Goal: Communication & Community: Participate in discussion

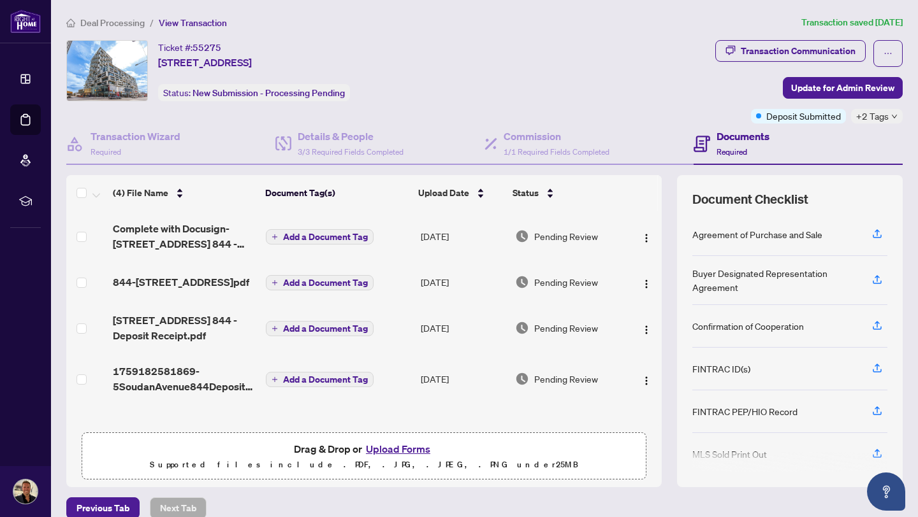
scroll to position [15, 0]
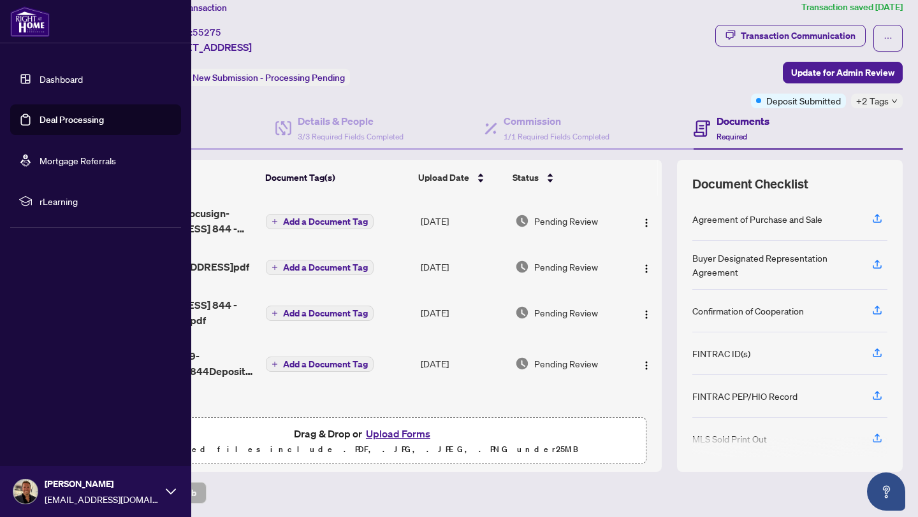
click at [78, 114] on link "Deal Processing" at bounding box center [72, 119] width 64 height 11
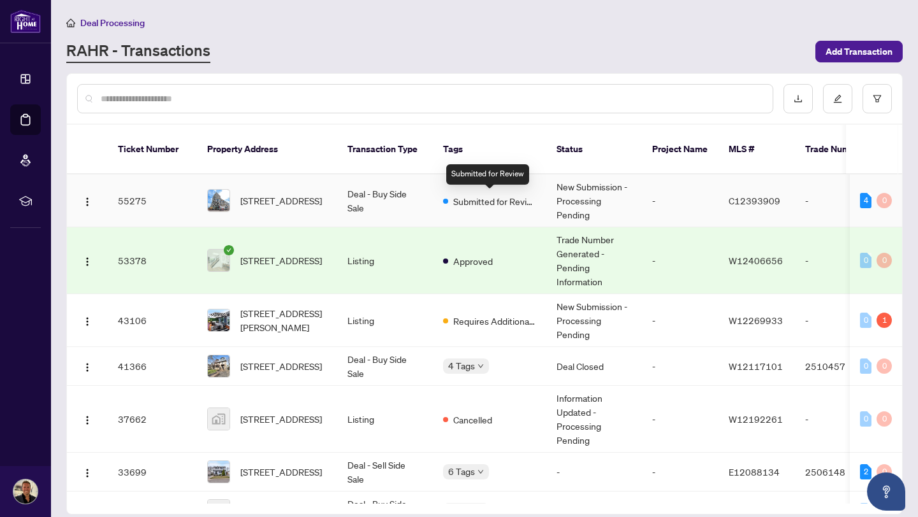
click at [473, 205] on span "Submitted for Review" at bounding box center [494, 201] width 83 height 14
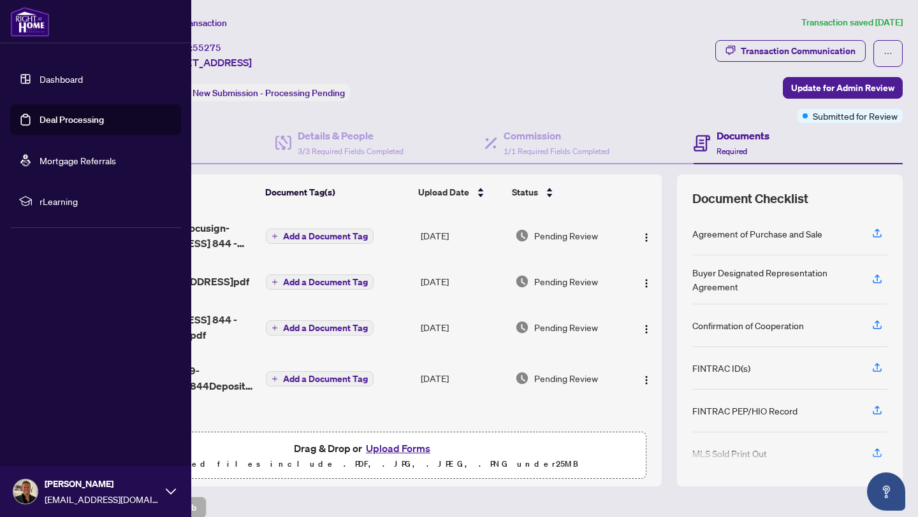
click at [69, 114] on link "Deal Processing" at bounding box center [72, 119] width 64 height 11
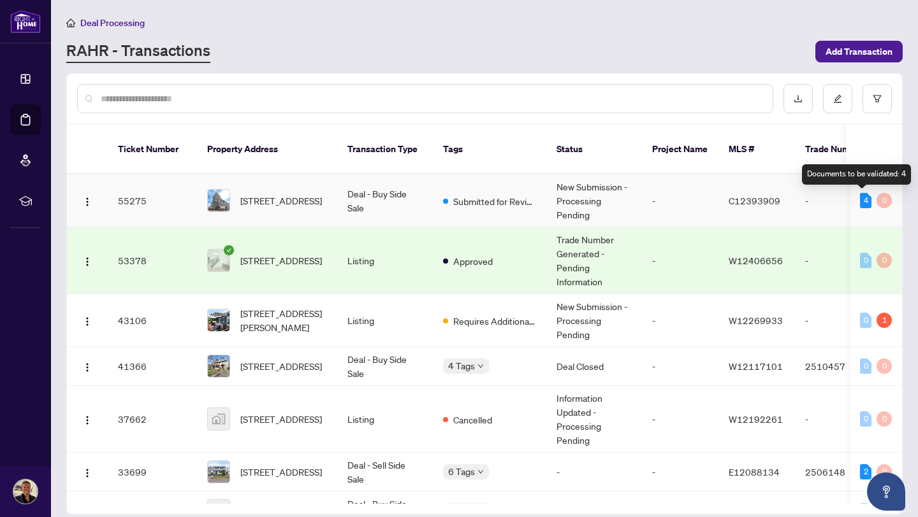
click at [860, 200] on div "4" at bounding box center [865, 200] width 11 height 15
click at [812, 194] on td "-" at bounding box center [839, 201] width 89 height 53
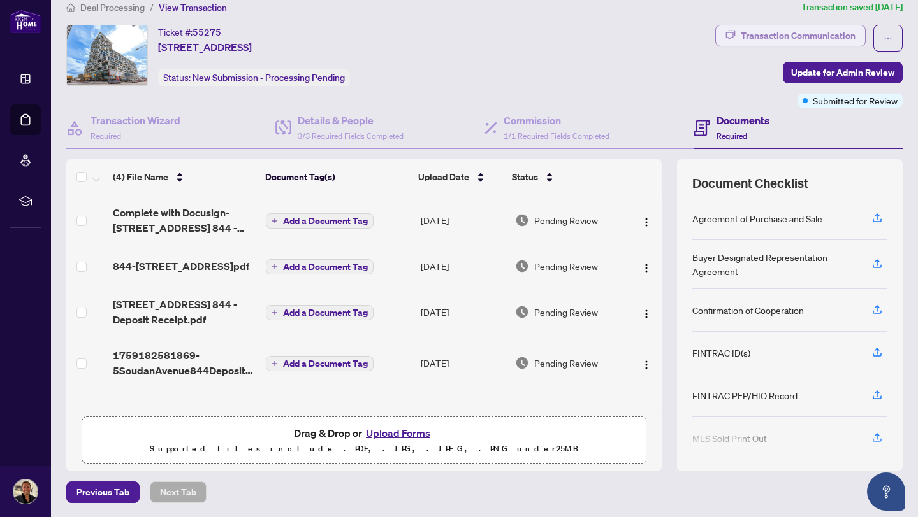
click at [827, 34] on div "Transaction Communication" at bounding box center [797, 35] width 115 height 20
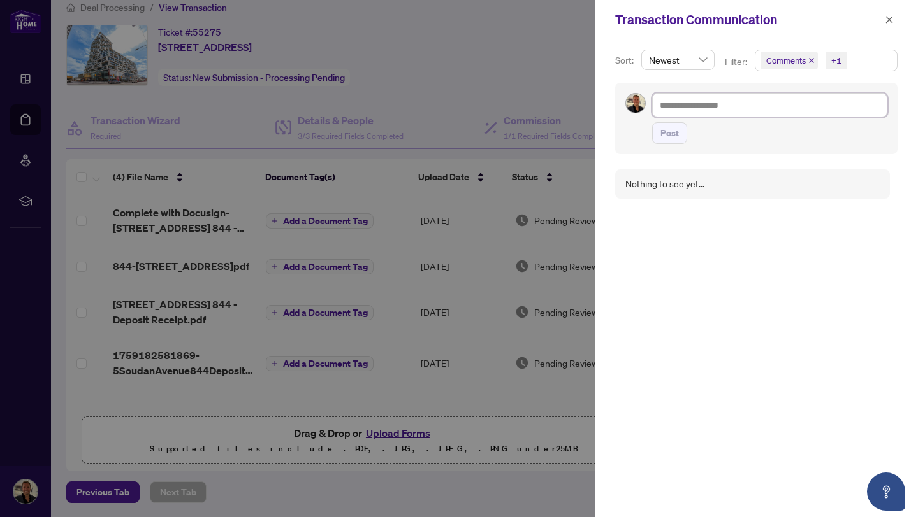
click at [725, 111] on textarea at bounding box center [769, 105] width 235 height 24
type textarea "**********"
click at [668, 131] on span "Post" at bounding box center [669, 133] width 18 height 20
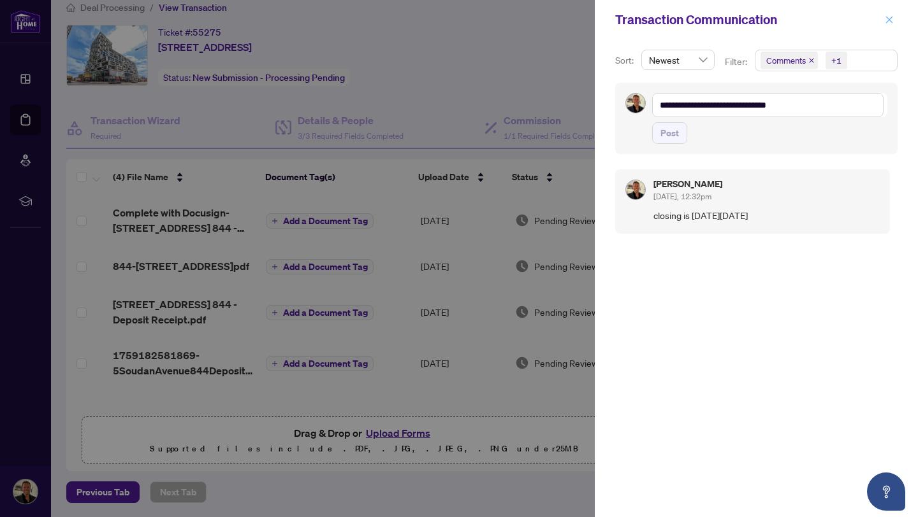
click at [893, 19] on icon "close" at bounding box center [888, 19] width 9 height 9
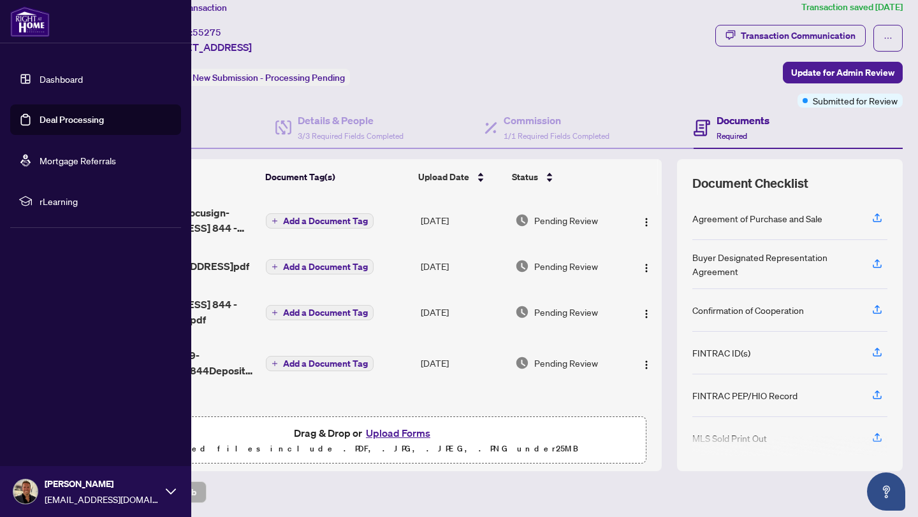
click at [74, 117] on link "Deal Processing" at bounding box center [72, 119] width 64 height 11
